Goal: Check status

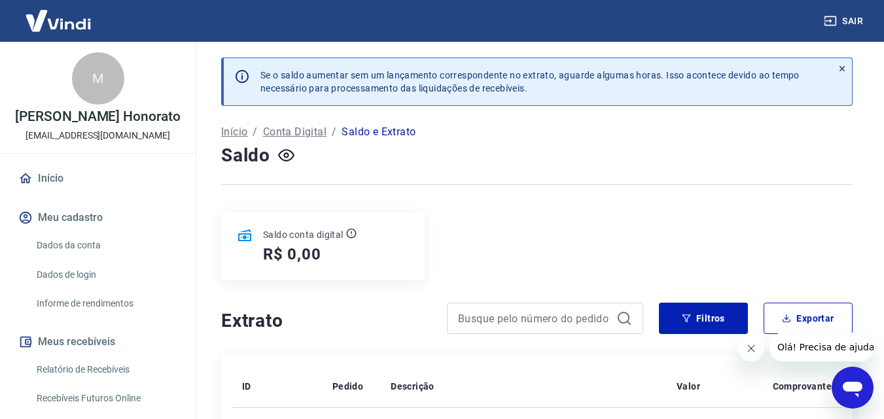
click at [65, 177] on link "Início" at bounding box center [98, 178] width 164 height 29
